Goal: Information Seeking & Learning: Check status

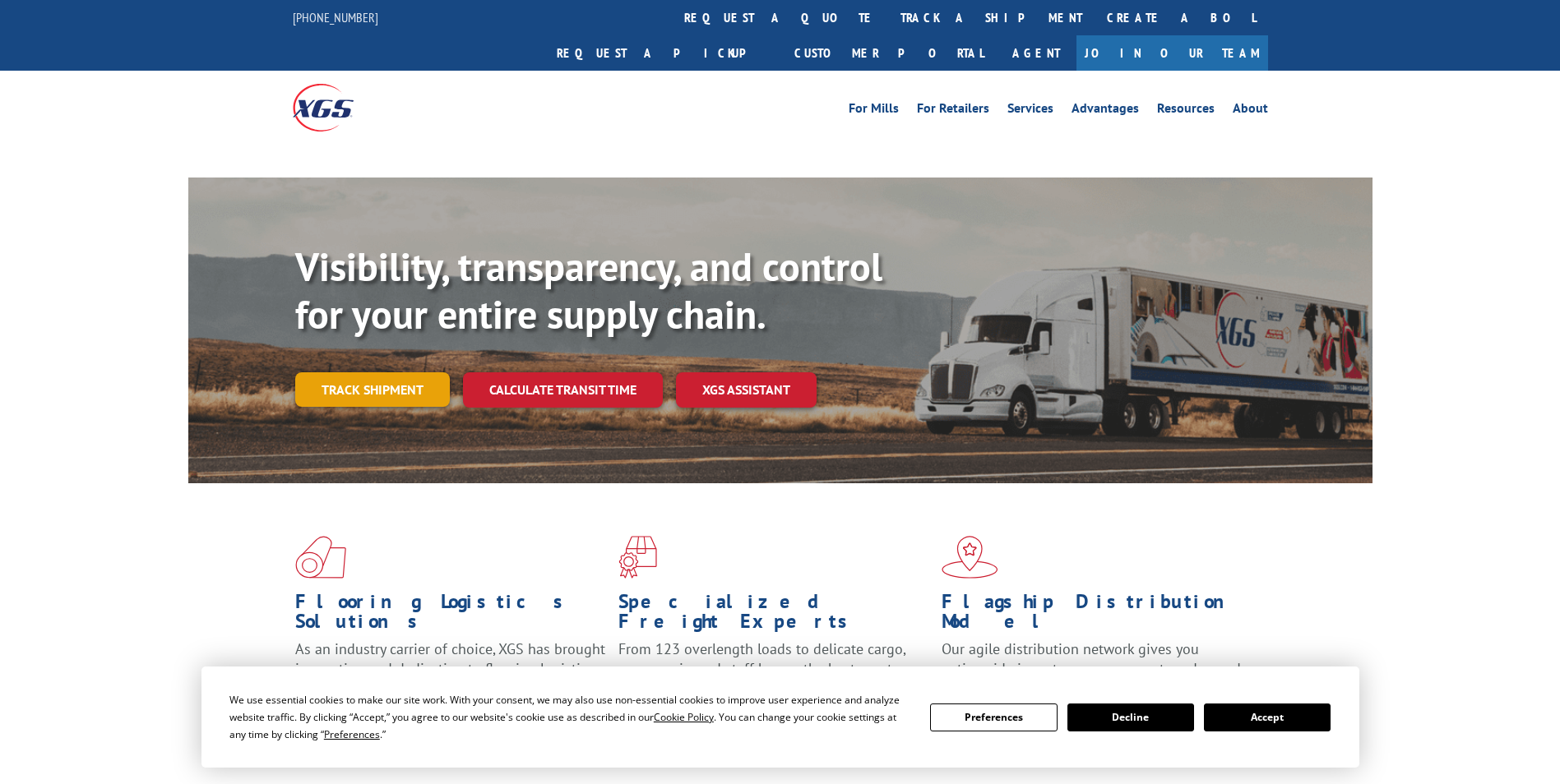
click at [391, 373] on link "Track shipment" at bounding box center [372, 390] width 155 height 35
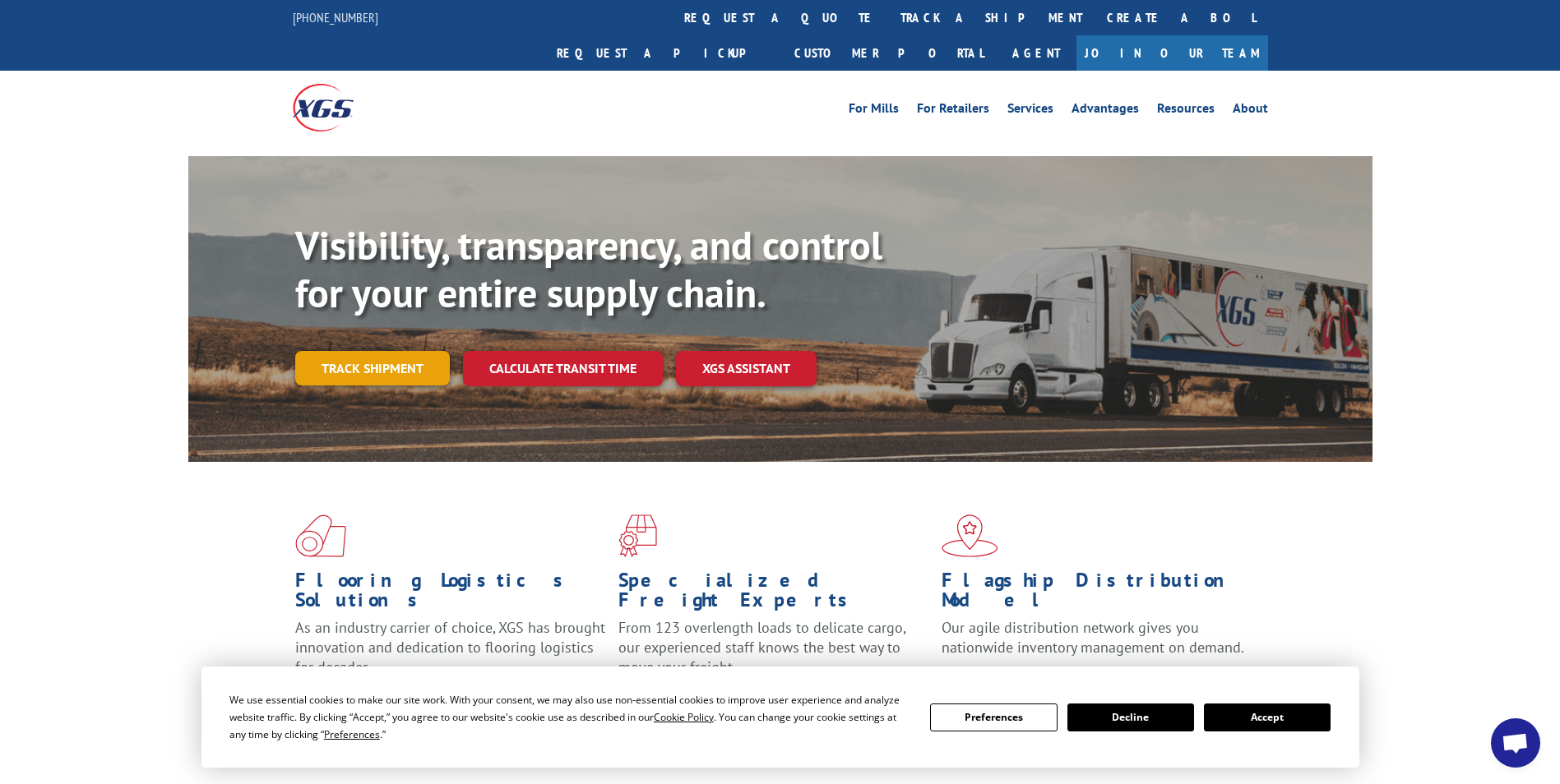
click at [359, 351] on link "Track shipment" at bounding box center [372, 368] width 155 height 35
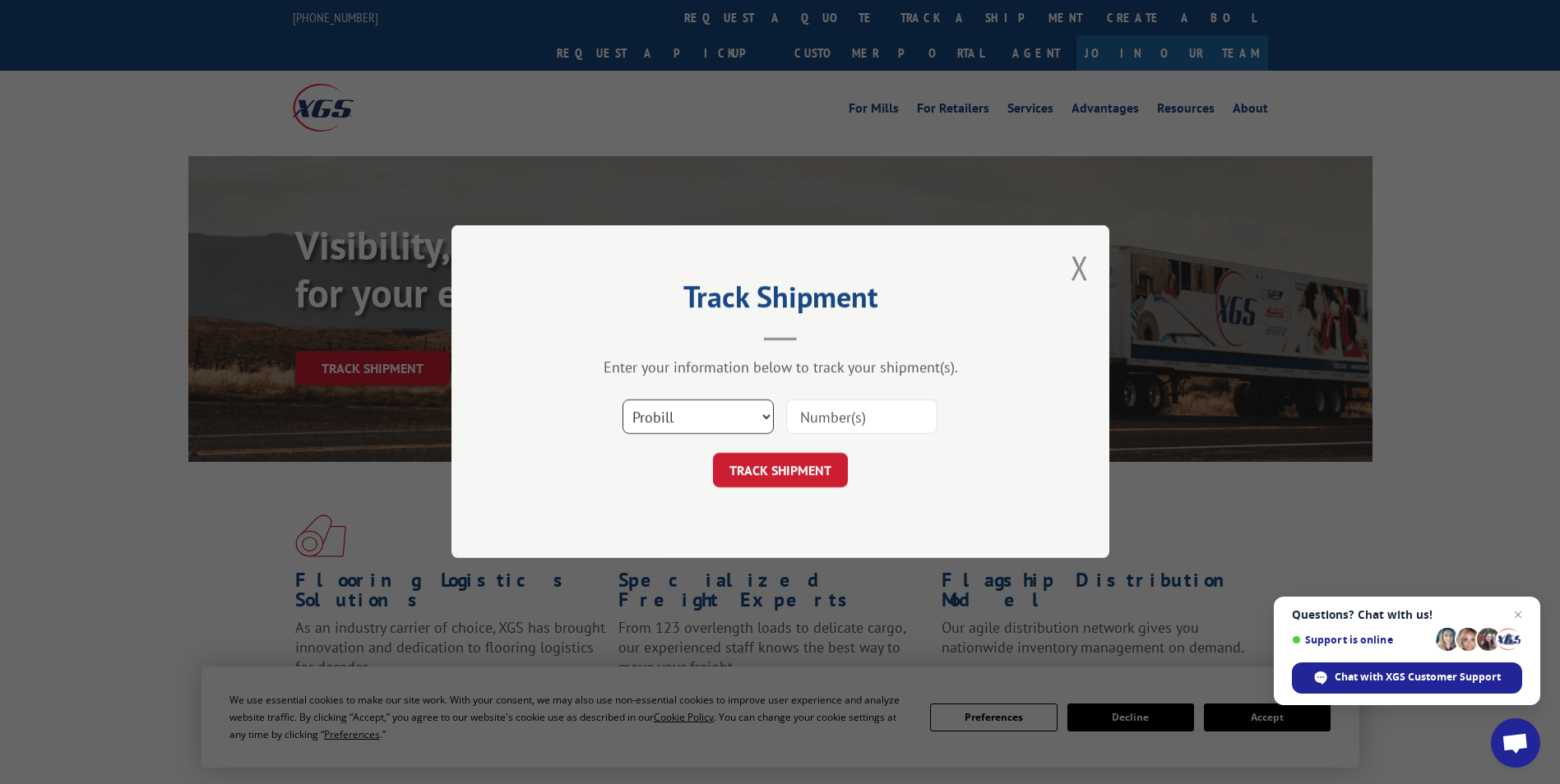
click at [765, 418] on select "Select category... Probill BOL PO" at bounding box center [698, 418] width 152 height 35
select select "bol"
click at [623, 401] on select "Select category... Probill BOL PO" at bounding box center [698, 418] width 152 height 35
click at [810, 423] on input at bounding box center [861, 418] width 152 height 35
paste input "6026034"
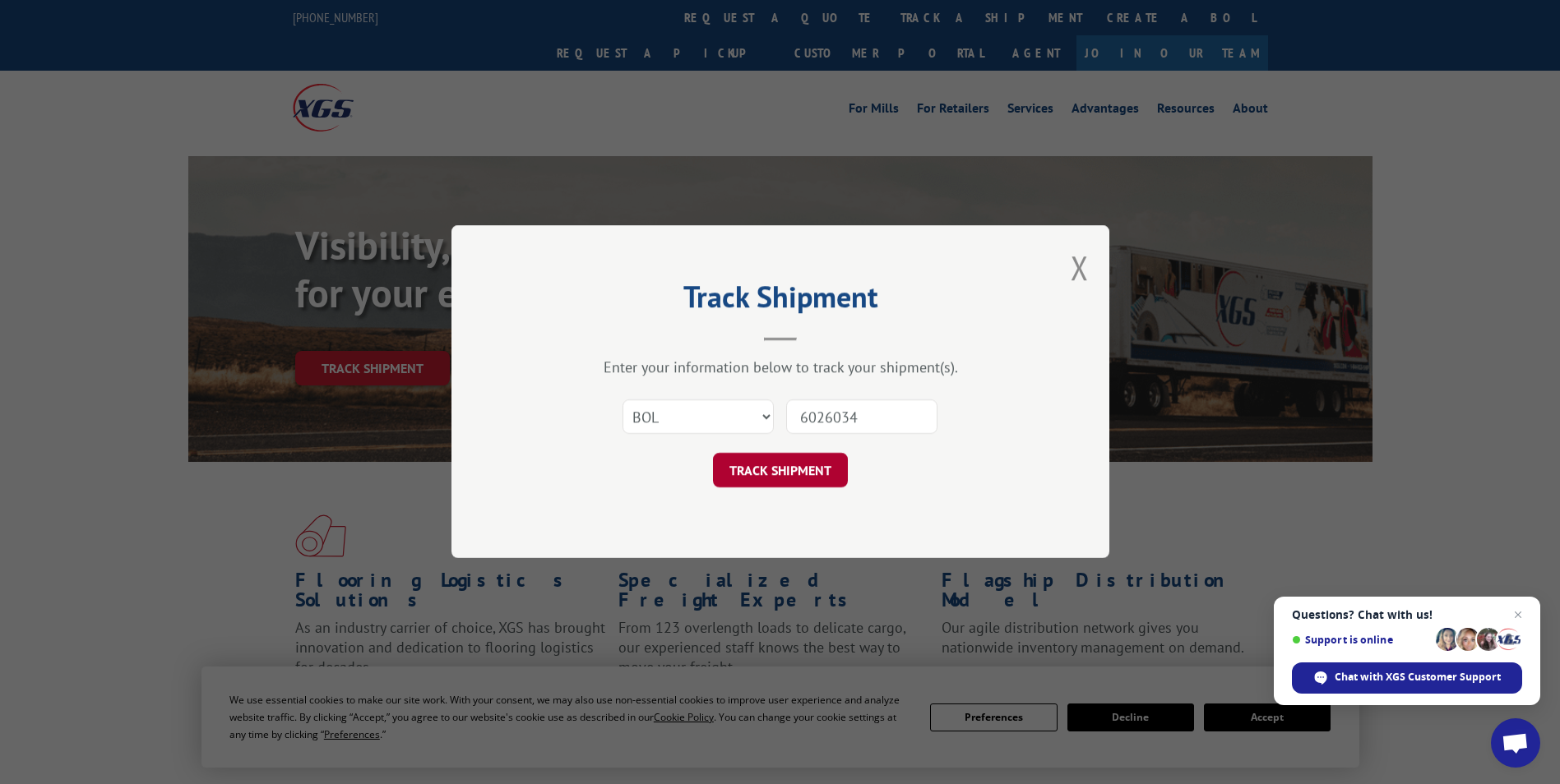
type input "6026034"
click at [796, 464] on button "TRACK SHIPMENT" at bounding box center [780, 471] width 135 height 35
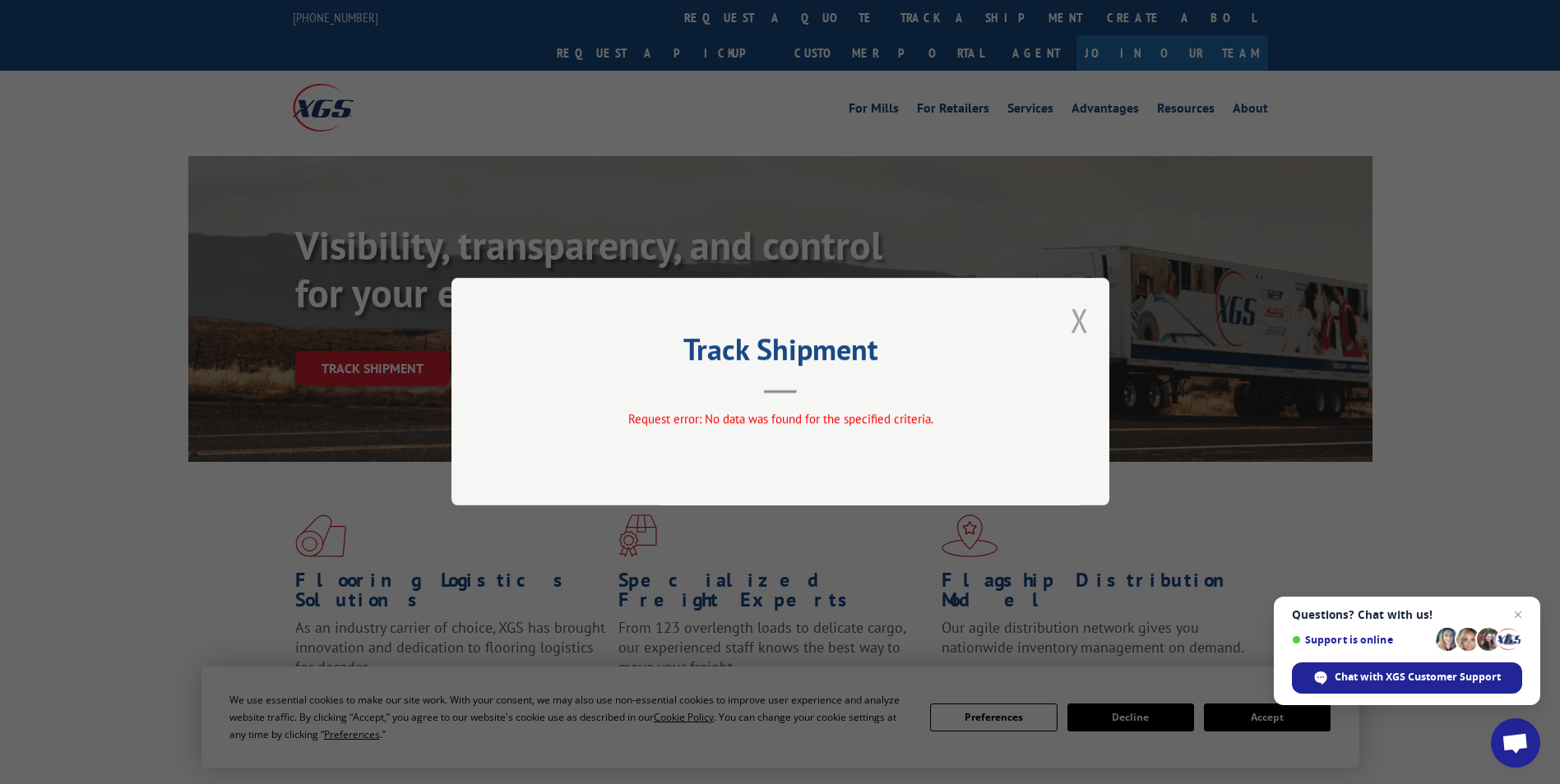
click at [1082, 315] on button "Close modal" at bounding box center [1080, 320] width 18 height 44
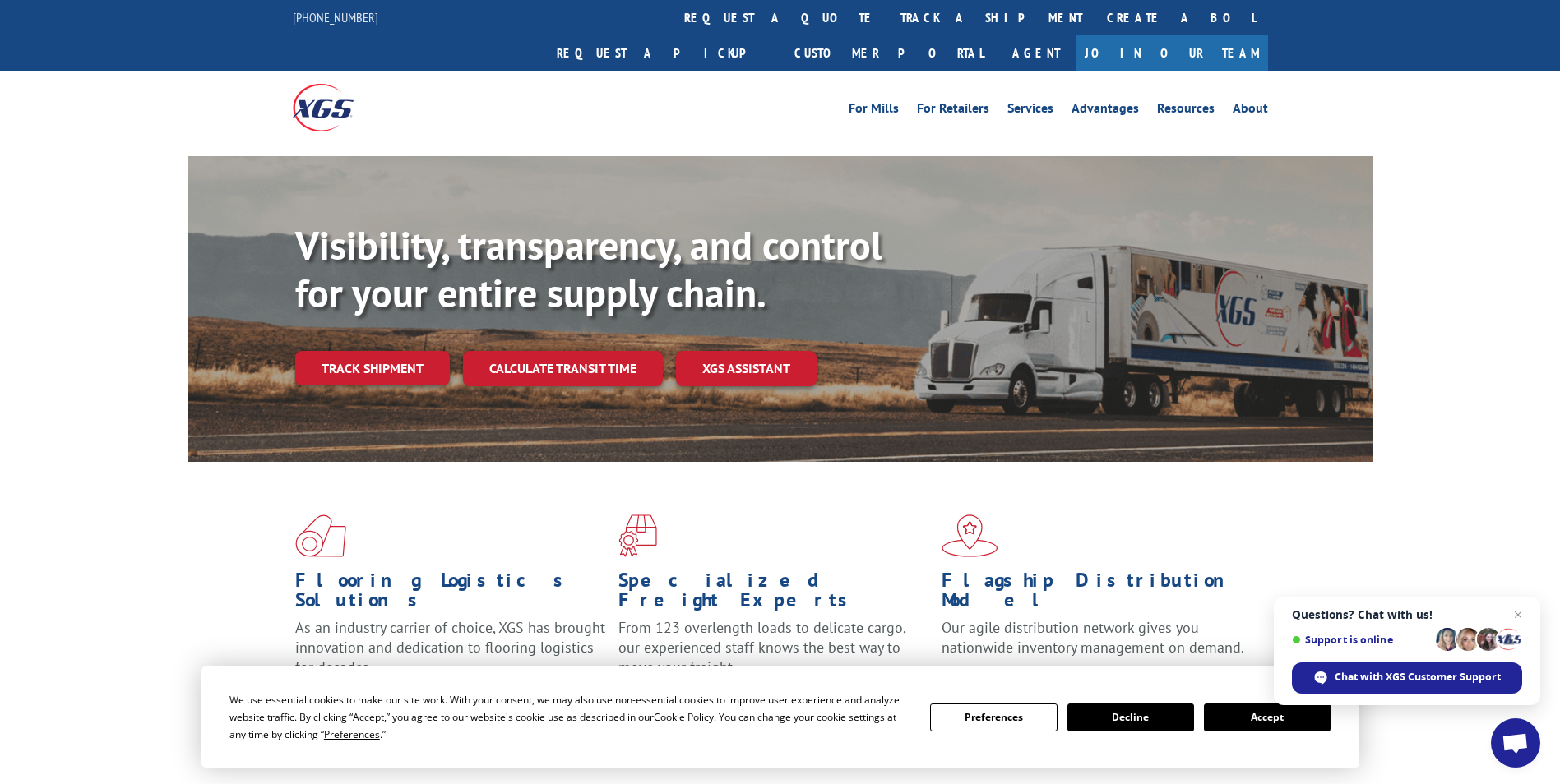
click at [1146, 719] on button "Decline" at bounding box center [1130, 718] width 127 height 28
